Goal: Task Accomplishment & Management: Use online tool/utility

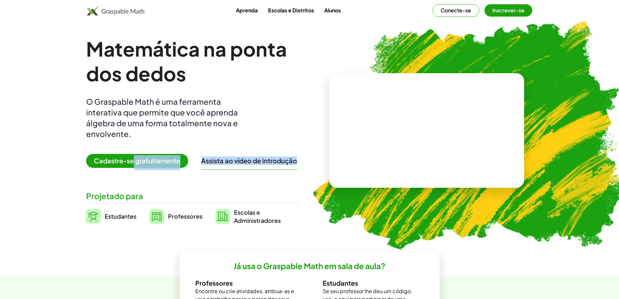
drag, startPoint x: 122, startPoint y: 177, endPoint x: 135, endPoint y: 159, distance: 22.1
click at [135, 159] on div "Matemática na ponta dos dedos O Graspable Math é uma ferramenta interativa que …" at bounding box center [192, 130] width 213 height 188
click at [135, 159] on font "Cadastre-se gratuitamente" at bounding box center [137, 160] width 86 height 8
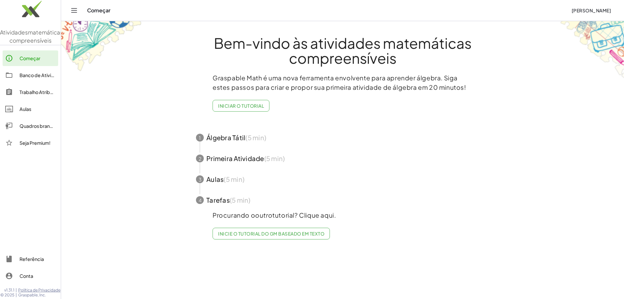
click at [26, 100] on link "Trabalho Atribuído" at bounding box center [31, 92] width 56 height 16
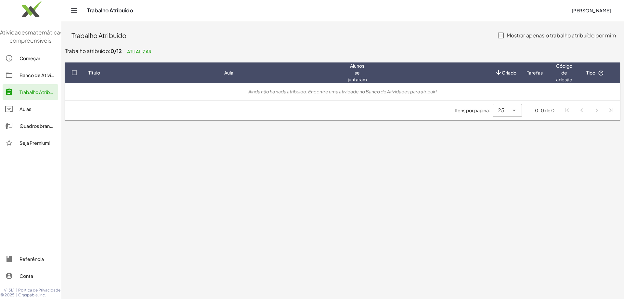
click at [44, 130] on div "Quadros brancos" at bounding box center [38, 126] width 36 height 8
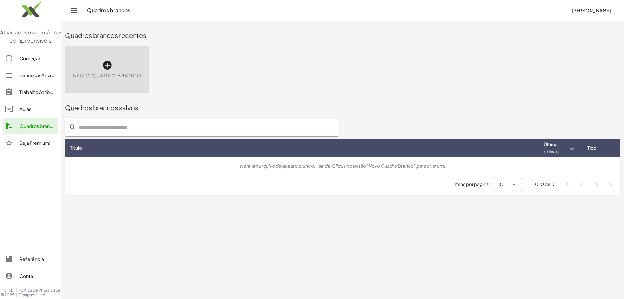
click at [31, 78] on font "Banco de Atividades" at bounding box center [43, 75] width 46 height 6
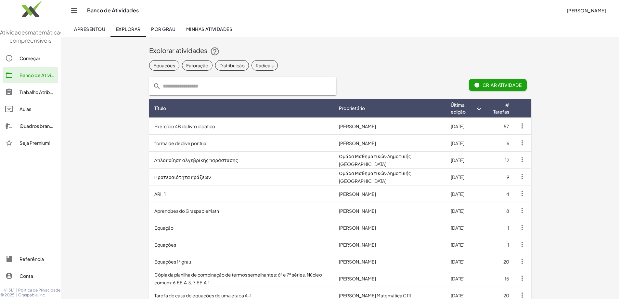
click at [33, 100] on link "Trabalho Atribuído" at bounding box center [31, 92] width 56 height 16
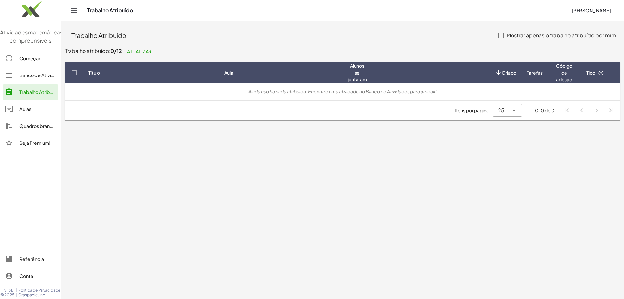
click at [24, 117] on link "Aulas" at bounding box center [31, 109] width 56 height 16
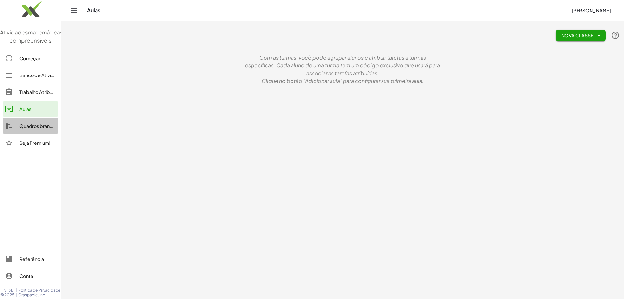
click at [29, 129] on font "Quadros brancos" at bounding box center [39, 126] width 38 height 6
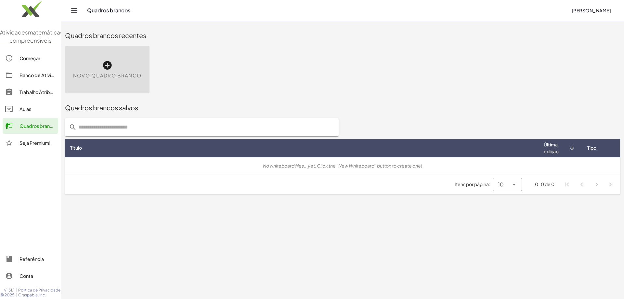
click at [32, 61] on font "Começar" at bounding box center [30, 58] width 21 height 6
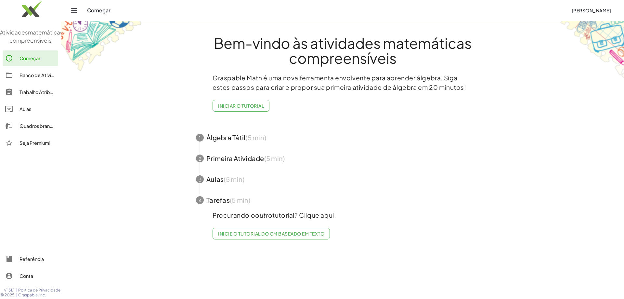
click at [232, 157] on span "button" at bounding box center [342, 158] width 309 height 21
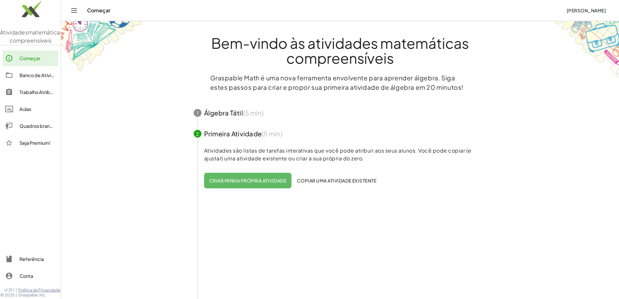
click at [221, 116] on span "button" at bounding box center [340, 112] width 309 height 21
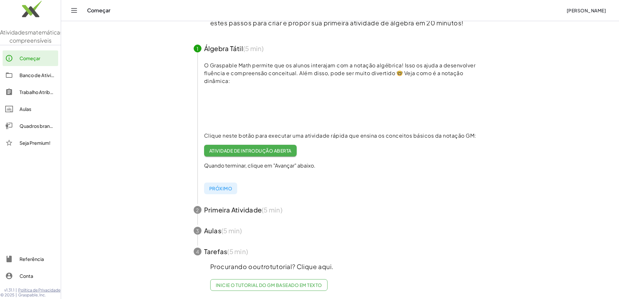
scroll to position [70, 0]
click at [222, 47] on span "button" at bounding box center [340, 47] width 309 height 21
click at [147, 61] on main "Bem-vindo às atividades matemáticas compreensíveis Graspable Math é uma nova fe…" at bounding box center [340, 117] width 558 height 364
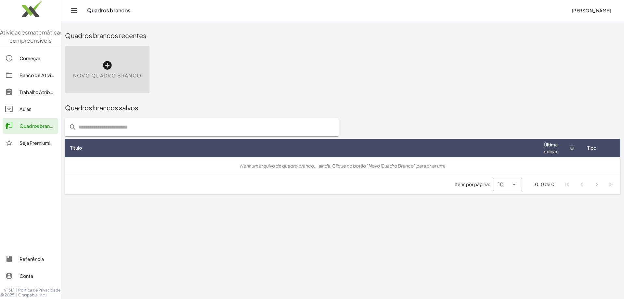
click at [70, 12] on button "Alternar navegação" at bounding box center [74, 10] width 10 height 10
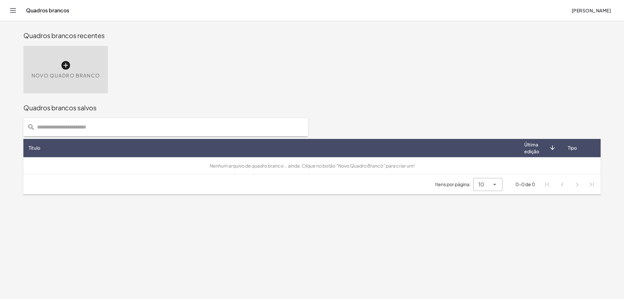
click at [13, 7] on icon "Alternar navegação" at bounding box center [13, 11] width 8 height 8
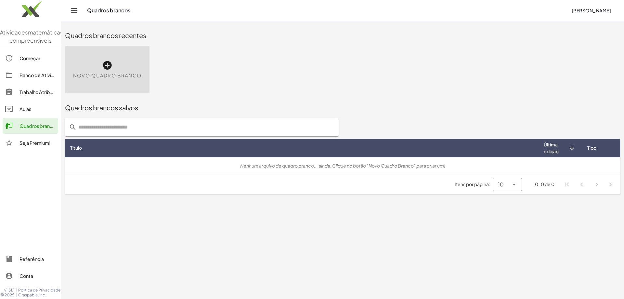
click at [524, 61] on div "Novo quadro branco" at bounding box center [342, 69] width 563 height 55
click at [111, 65] on icon at bounding box center [107, 65] width 10 height 10
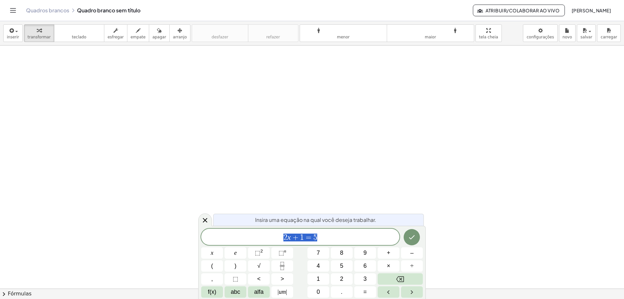
click at [541, 146] on div at bounding box center [312, 289] width 624 height 486
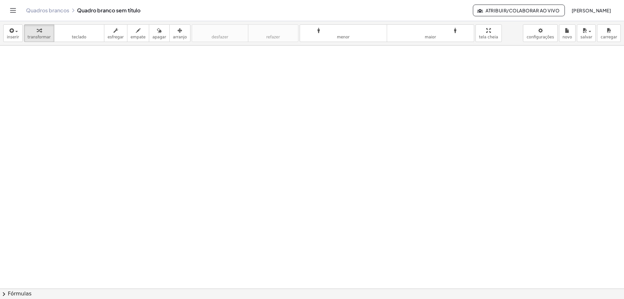
click at [230, 145] on div at bounding box center [312, 289] width 624 height 486
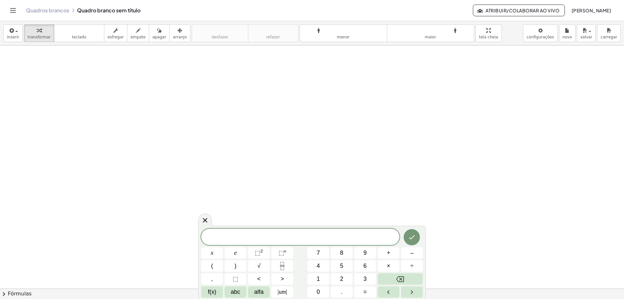
click at [226, 179] on div at bounding box center [312, 289] width 624 height 486
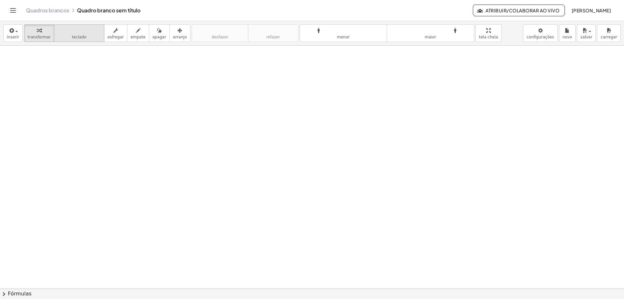
click at [86, 27] on icon "teclado" at bounding box center [79, 31] width 43 height 8
click at [78, 24] on button "teclado teclado" at bounding box center [79, 33] width 50 height 18
click at [15, 32] on span "button" at bounding box center [16, 31] width 3 height 1
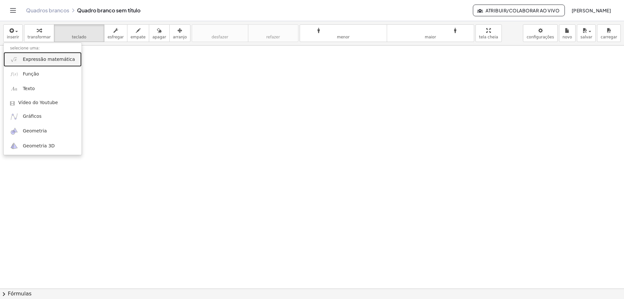
click at [21, 60] on link "Expressão matemática" at bounding box center [43, 59] width 78 height 15
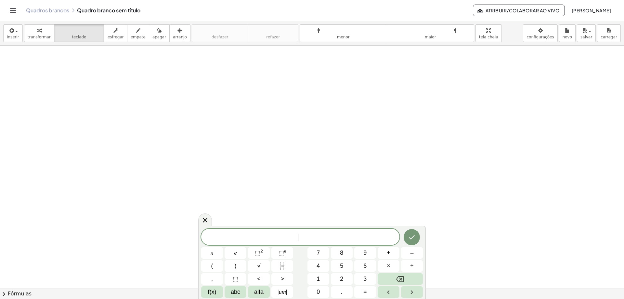
click at [281, 237] on span "​" at bounding box center [300, 237] width 198 height 9
click at [24, 34] on button "transformar" at bounding box center [39, 33] width 30 height 18
click at [17, 36] on font "inserir" at bounding box center [13, 37] width 12 height 5
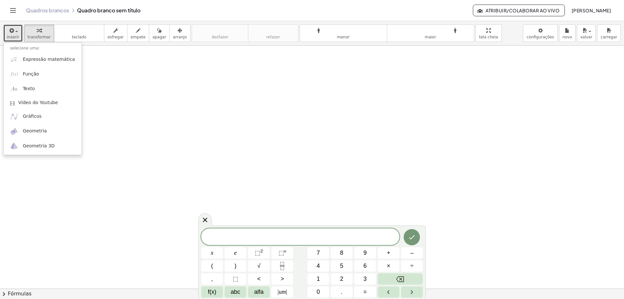
click at [17, 36] on font "inserir" at bounding box center [13, 37] width 12 height 5
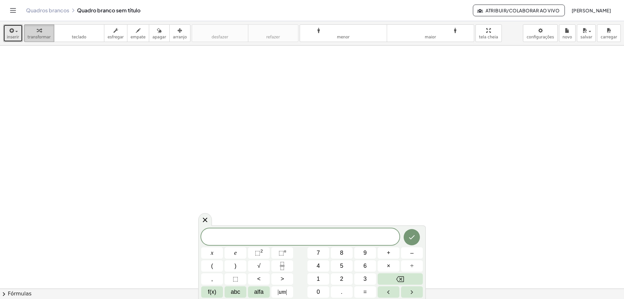
click at [37, 33] on icon "button" at bounding box center [39, 31] width 5 height 8
click at [185, 115] on div at bounding box center [312, 289] width 624 height 486
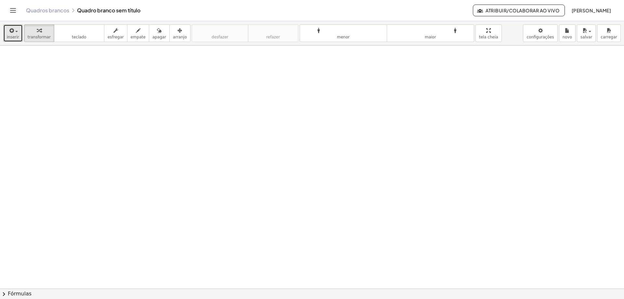
click at [19, 33] on button "inserir" at bounding box center [13, 33] width 20 height 18
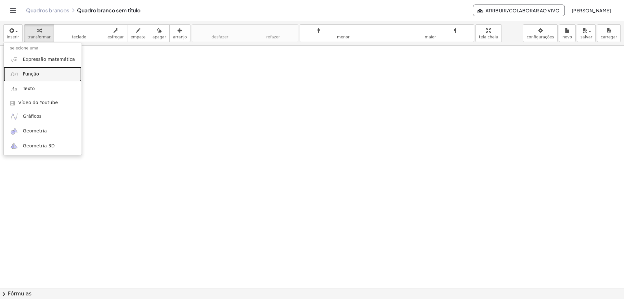
click at [33, 77] on link "Função" at bounding box center [43, 74] width 78 height 15
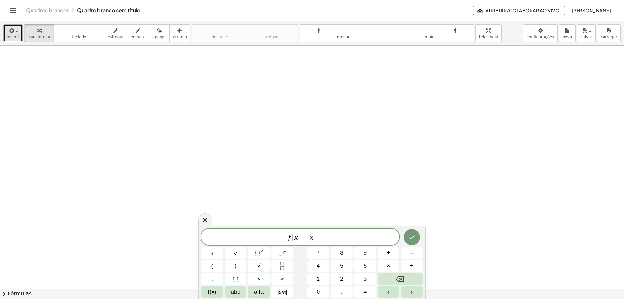
click at [17, 30] on div "button" at bounding box center [13, 30] width 12 height 8
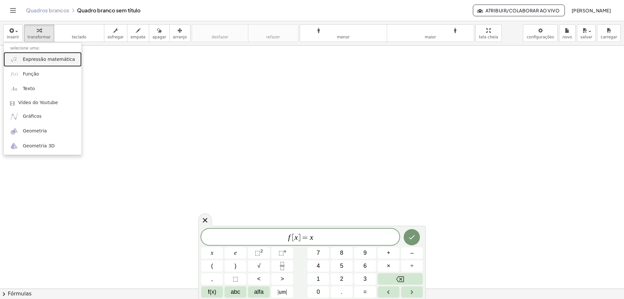
click at [20, 64] on link "Expressão matemática" at bounding box center [43, 59] width 78 height 15
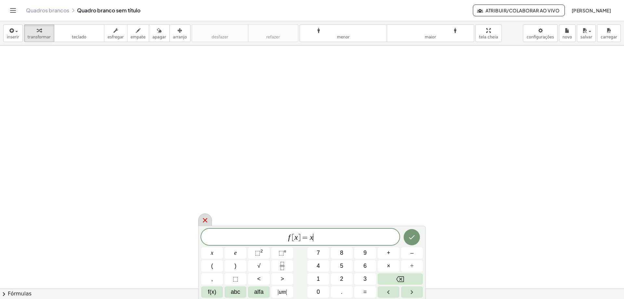
click at [204, 216] on icon at bounding box center [205, 220] width 8 height 8
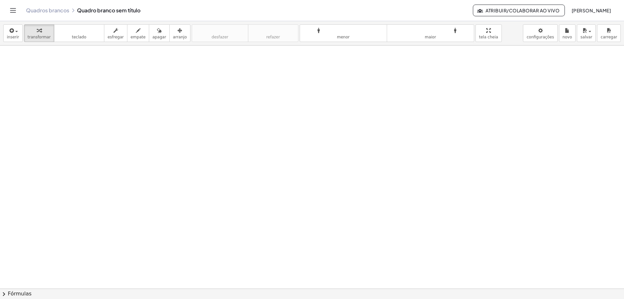
click at [245, 206] on div at bounding box center [312, 289] width 624 height 486
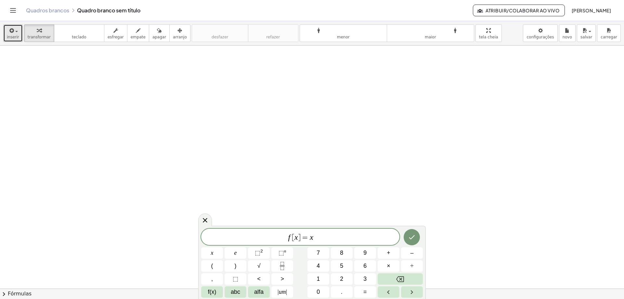
click at [15, 35] on font "inserir" at bounding box center [13, 37] width 12 height 5
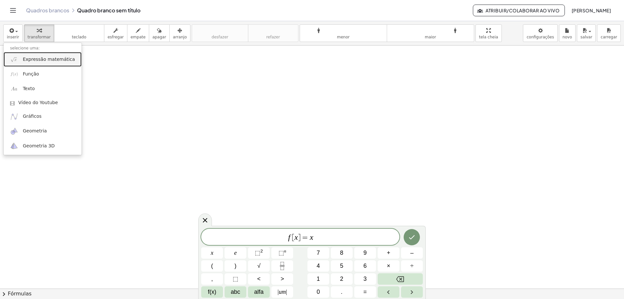
click at [23, 58] on font "Expressão matemática" at bounding box center [49, 59] width 52 height 5
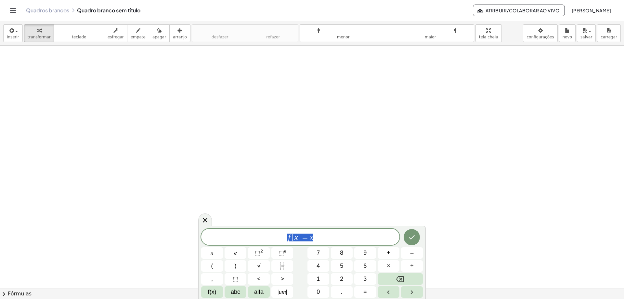
drag, startPoint x: 324, startPoint y: 231, endPoint x: 261, endPoint y: 234, distance: 63.2
click at [261, 234] on div "****** f [ x ] = x" at bounding box center [300, 237] width 198 height 16
click at [415, 241] on icon "Feito" at bounding box center [412, 237] width 8 height 8
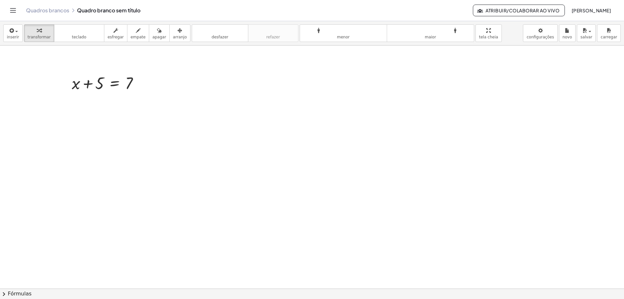
click at [179, 126] on div at bounding box center [312, 289] width 624 height 486
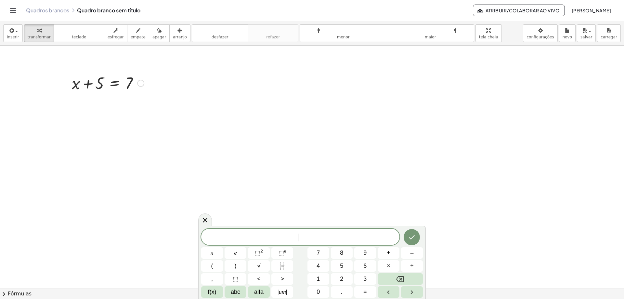
click at [101, 83] on div at bounding box center [108, 83] width 79 height 22
drag, startPoint x: 140, startPoint y: 84, endPoint x: 140, endPoint y: 99, distance: 15.0
click at [140, 99] on div "+ x + 5 = 7" at bounding box center [312, 289] width 624 height 486
drag, startPoint x: 101, startPoint y: 85, endPoint x: 154, endPoint y: 85, distance: 52.7
click at [164, 103] on div at bounding box center [164, 105] width 7 height 7
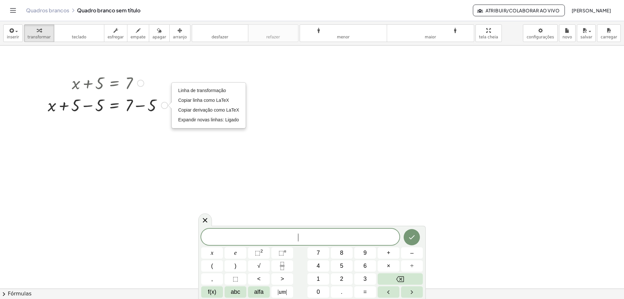
click at [164, 103] on div "Linha de transformação Copiar linha como LaTeX Copiar derivação como LaTeX Expa…" at bounding box center [164, 105] width 7 height 7
click at [162, 136] on div at bounding box center [312, 289] width 624 height 486
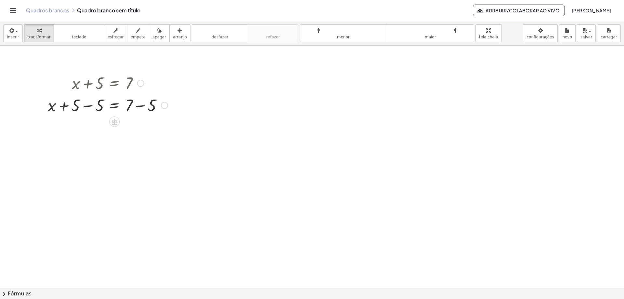
click at [138, 106] on div at bounding box center [108, 105] width 126 height 22
click at [88, 103] on div at bounding box center [108, 105] width 126 height 22
click at [88, 127] on div at bounding box center [108, 127] width 126 height 22
click at [114, 122] on div at bounding box center [108, 126] width 126 height 21
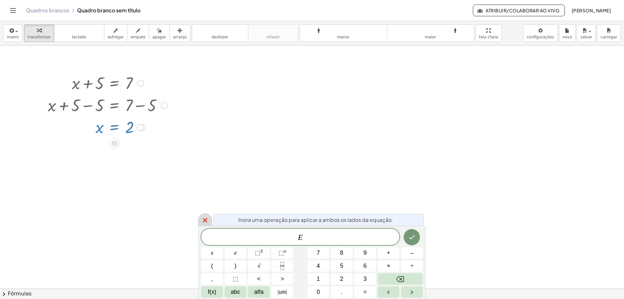
click at [206, 221] on icon at bounding box center [205, 220] width 8 height 8
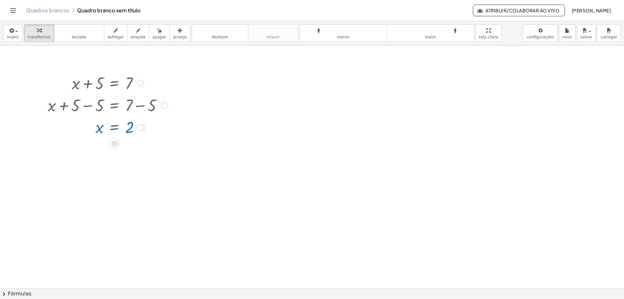
drag, startPoint x: 194, startPoint y: 156, endPoint x: 190, endPoint y: 151, distance: 6.0
click at [194, 155] on div at bounding box center [312, 289] width 624 height 486
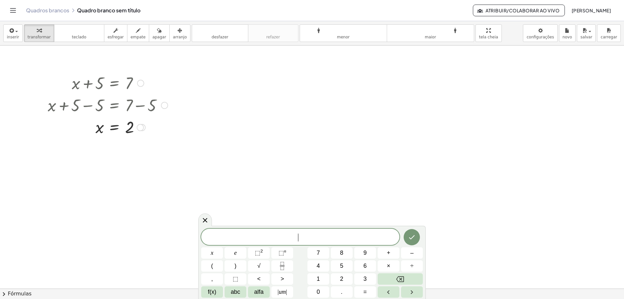
click at [142, 129] on div at bounding box center [140, 127] width 7 height 7
click at [253, 84] on div at bounding box center [312, 289] width 624 height 486
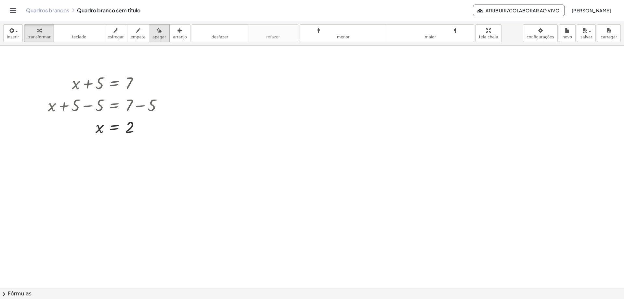
click at [153, 33] on div "button" at bounding box center [160, 30] width 14 height 8
drag, startPoint x: 148, startPoint y: 33, endPoint x: 121, endPoint y: 123, distance: 93.7
click at [121, 123] on div "inserir selecione uma: Expressão matemática Função Texto Vídeo do Youtube Gráfi…" at bounding box center [312, 160] width 624 height 278
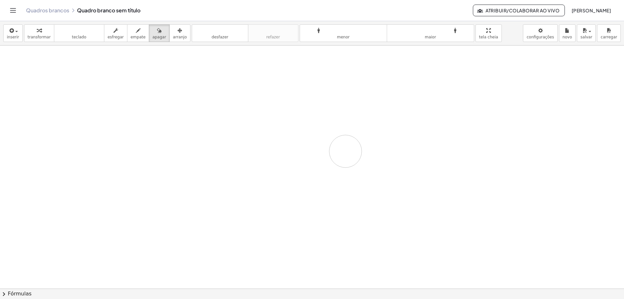
drag, startPoint x: 135, startPoint y: 121, endPoint x: 375, endPoint y: 147, distance: 241.3
click at [375, 150] on div at bounding box center [312, 289] width 624 height 486
click at [413, 135] on div at bounding box center [312, 289] width 624 height 486
drag, startPoint x: 94, startPoint y: 103, endPoint x: 107, endPoint y: 126, distance: 26.5
click at [111, 126] on div at bounding box center [312, 289] width 624 height 486
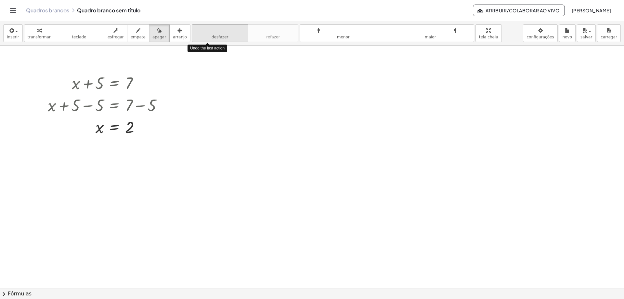
click at [195, 33] on font "desfazer" at bounding box center [219, 30] width 49 height 6
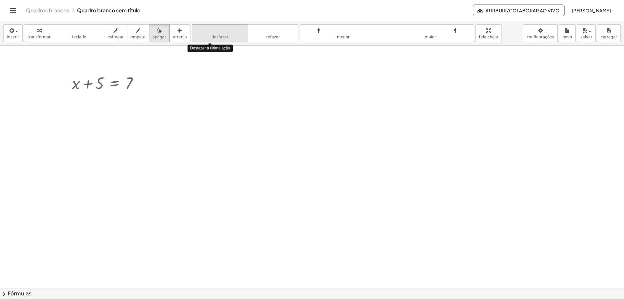
click at [195, 33] on font "desfazer" at bounding box center [219, 30] width 49 height 6
click at [159, 83] on div at bounding box center [312, 289] width 624 height 486
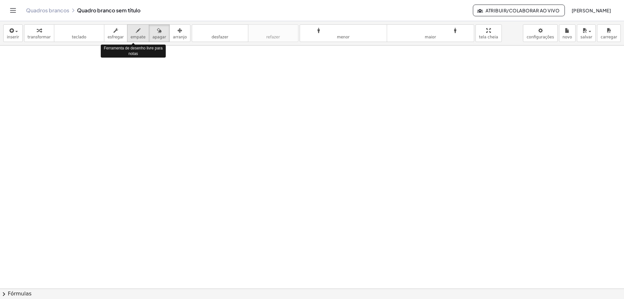
click at [131, 36] on font "empate" at bounding box center [138, 37] width 15 height 5
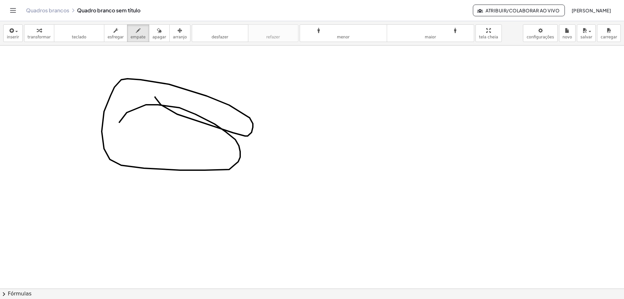
drag, startPoint x: 155, startPoint y: 97, endPoint x: 169, endPoint y: 131, distance: 37.0
click at [171, 144] on div at bounding box center [312, 289] width 624 height 486
click at [153, 42] on button "apagar" at bounding box center [159, 33] width 21 height 18
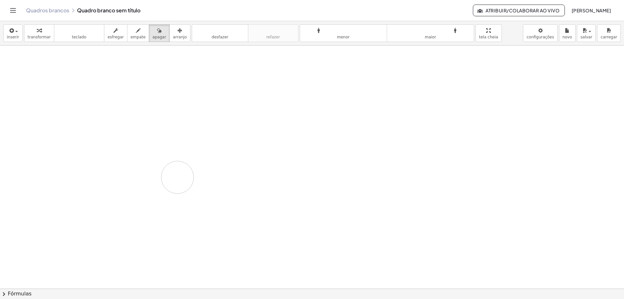
drag, startPoint x: 84, startPoint y: 77, endPoint x: 178, endPoint y: 177, distance: 137.1
click at [178, 177] on div at bounding box center [312, 289] width 624 height 486
click at [108, 37] on font "esfregar" at bounding box center [116, 37] width 16 height 5
drag, startPoint x: 120, startPoint y: 70, endPoint x: 162, endPoint y: 133, distance: 75.9
click at [162, 133] on div at bounding box center [312, 289] width 624 height 486
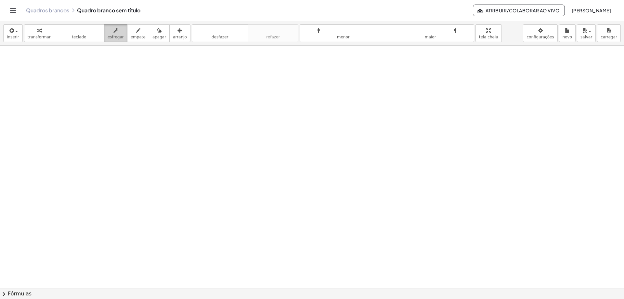
click at [113, 31] on div "button" at bounding box center [116, 30] width 16 height 8
click at [554, 37] on body "Atividades matemáticas compreensíveis Começar Banco de Atividades Trabalho Atri…" at bounding box center [312, 149] width 624 height 299
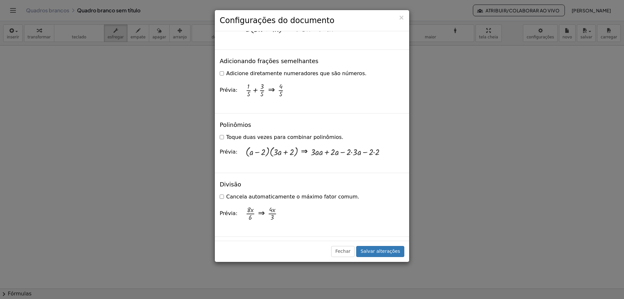
scroll to position [585, 0]
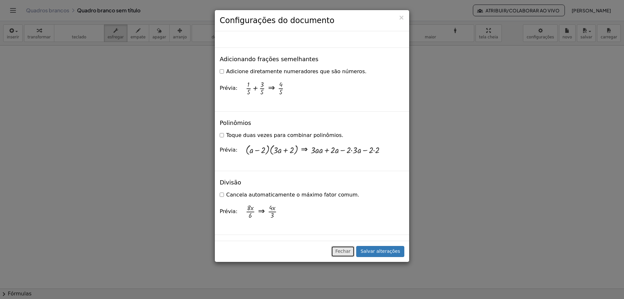
click at [344, 249] on font "Fechar" at bounding box center [343, 250] width 15 height 5
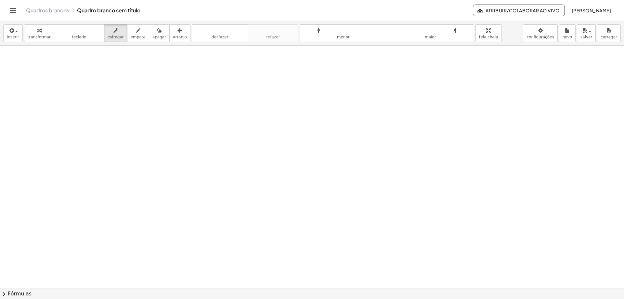
click at [10, 23] on div "inserir selecione uma: Expressão matemática Função Texto Vídeo do Youtube Gráfi…" at bounding box center [312, 33] width 624 height 24
click at [10, 35] on font "inserir" at bounding box center [13, 37] width 12 height 5
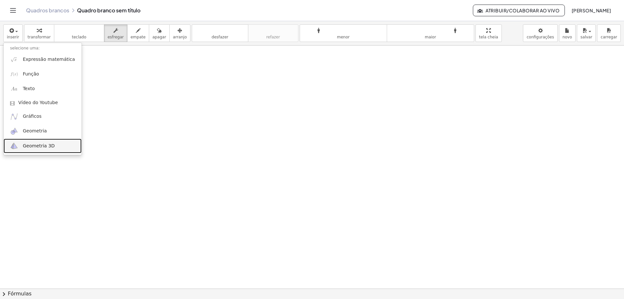
click at [15, 146] on img at bounding box center [14, 146] width 8 height 8
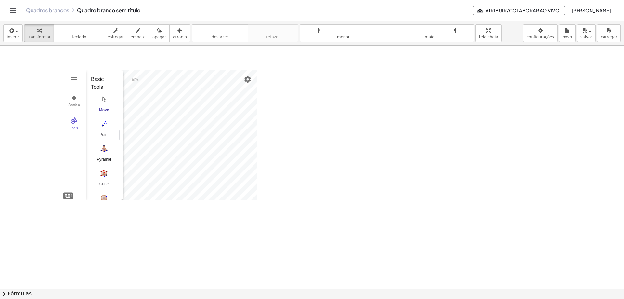
click at [93, 152] on img "Pyramid. Select a polygon for bottom, then select top point" at bounding box center [104, 148] width 26 height 10
click at [111, 157] on div "Pyramid" at bounding box center [104, 161] width 26 height 9
click at [108, 188] on img "Move. Drag or select object" at bounding box center [107, 188] width 16 height 16
click at [106, 153] on img "Pyramid. Select a polygon for bottom, then select top point" at bounding box center [104, 148] width 26 height 10
click at [219, 160] on div "Algebra Tools GeoGebra 3D Calculator Basic Tools Move Point Pyramid Cube Sphere…" at bounding box center [159, 134] width 194 height 129
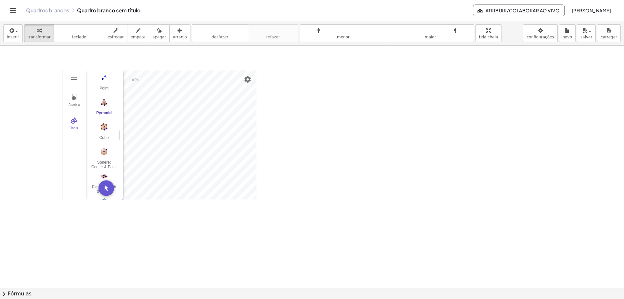
scroll to position [48, 0]
click at [102, 121] on img "Cube. Select two points or other corresponding objects" at bounding box center [104, 125] width 26 height 10
click at [139, 139] on div "Algebra Tools GeoGebra 3D Calculator Basic Tools Move Point Pyramid Cube Sphere…" at bounding box center [159, 134] width 194 height 129
click at [108, 132] on button "Cube" at bounding box center [104, 131] width 26 height 23
click at [105, 190] on img "Move. Drag or select object" at bounding box center [107, 188] width 16 height 16
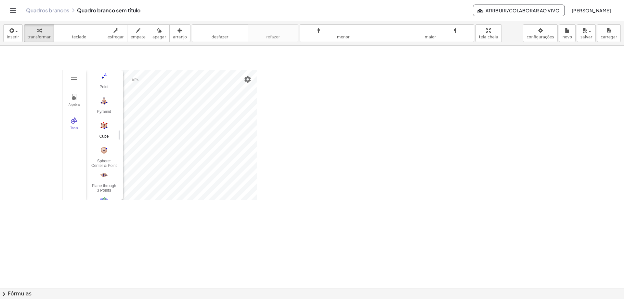
click at [104, 130] on img "Cube. Select two points or other corresponding objects" at bounding box center [104, 125] width 26 height 10
click at [75, 79] on img "3D Calculator" at bounding box center [74, 79] width 8 height 8
click at [109, 104] on img "Pyramid. Select a polygon for bottom, then select top point" at bounding box center [104, 101] width 26 height 10
click at [136, 83] on img "Undo" at bounding box center [135, 80] width 8 height 8
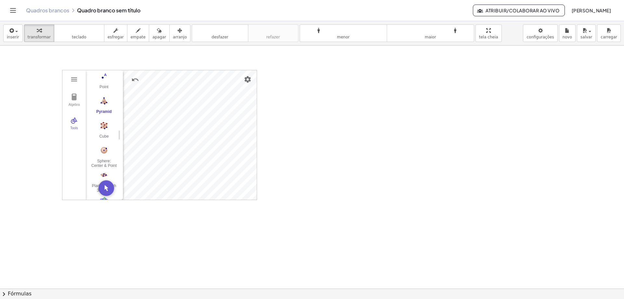
click at [136, 73] on div "3D Calculator" at bounding box center [134, 80] width 20 height 16
click at [136, 77] on img "Undo" at bounding box center [135, 80] width 8 height 8
click at [150, 79] on img "Redo" at bounding box center [151, 80] width 8 height 8
click at [126, 80] on div "3D Calculator" at bounding box center [134, 80] width 20 height 16
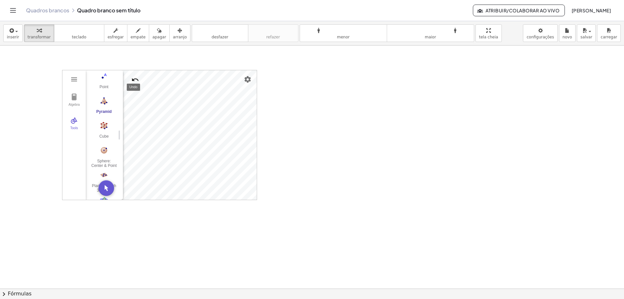
click at [131, 80] on button "Undo" at bounding box center [135, 80] width 12 height 12
click at [261, 121] on div at bounding box center [312, 289] width 624 height 486
